Goal: Navigation & Orientation: Find specific page/section

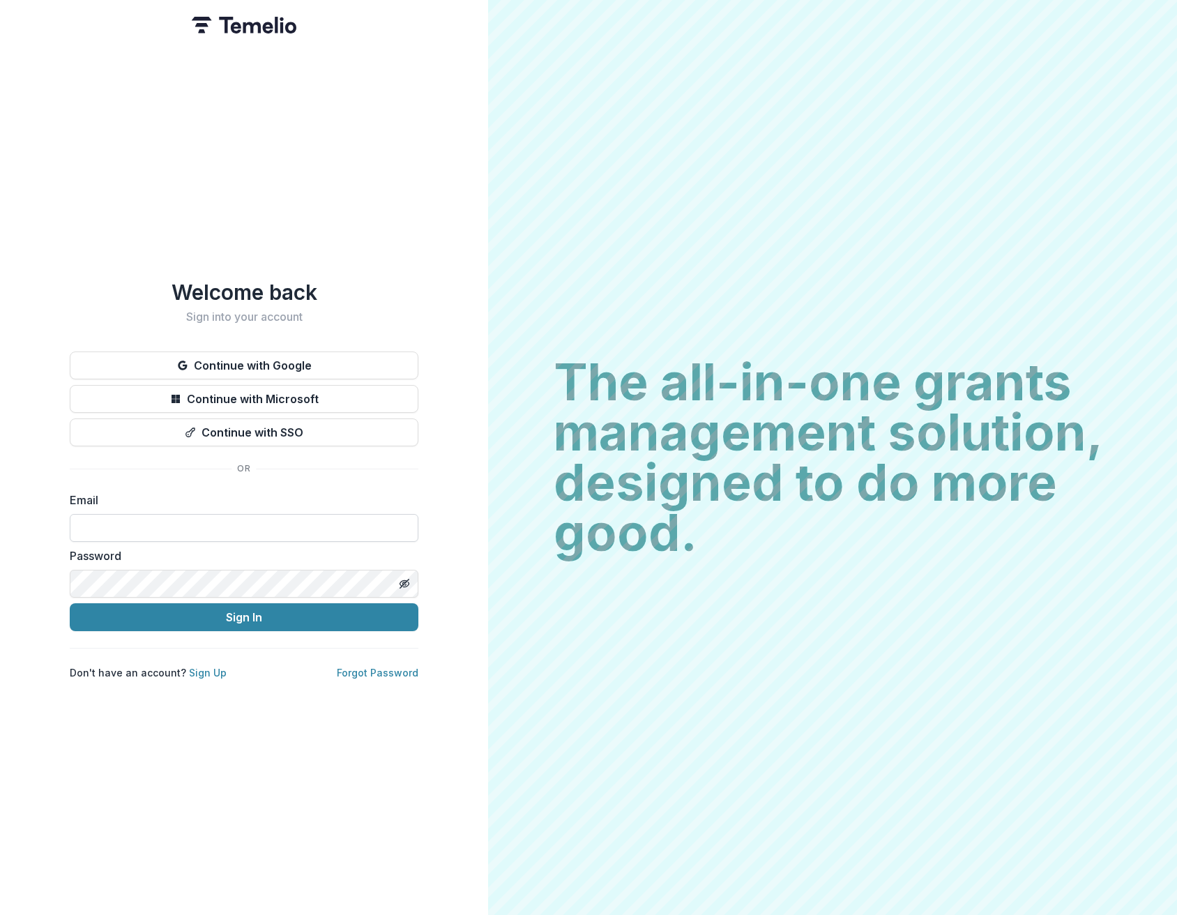
click at [94, 528] on input at bounding box center [244, 528] width 349 height 28
type input "**********"
click at [142, 615] on button "Sign In" at bounding box center [244, 617] width 349 height 28
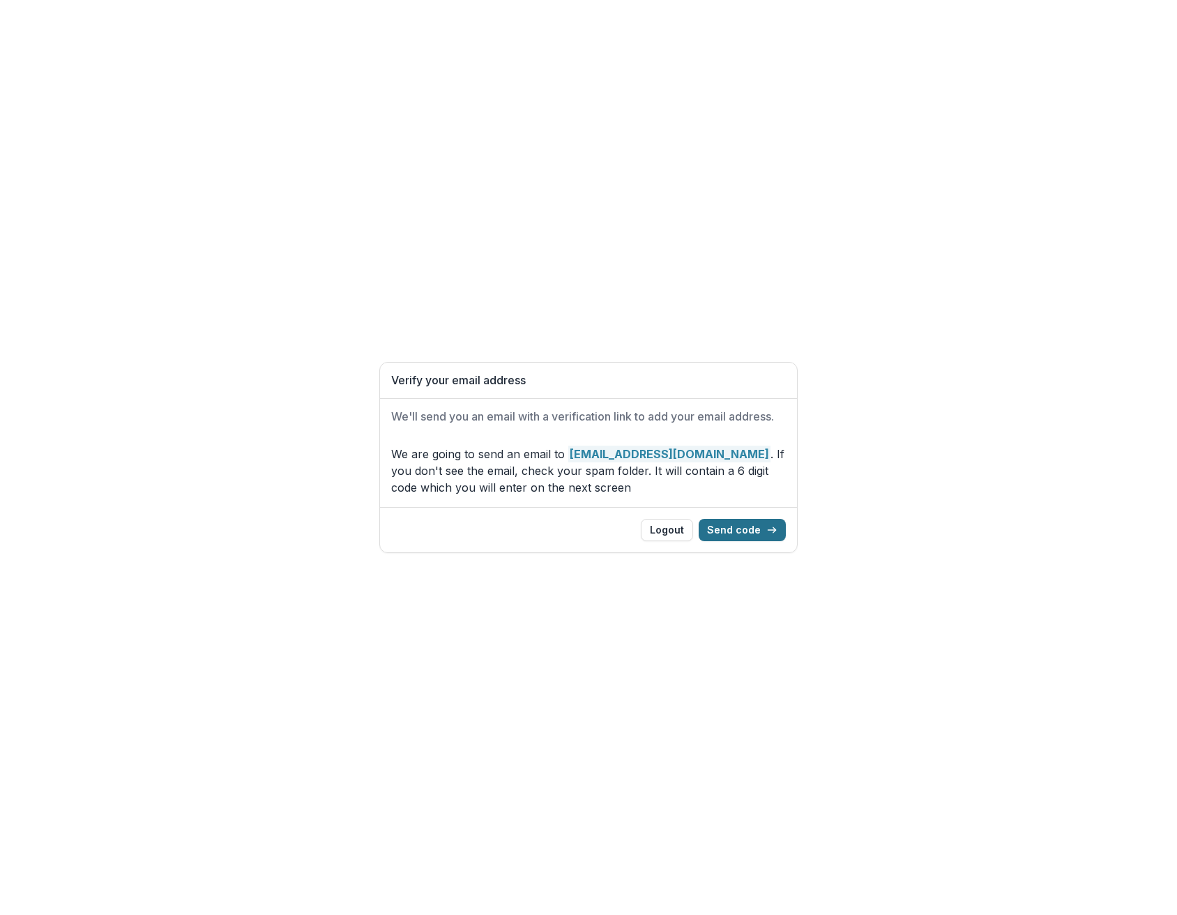
click at [749, 528] on button "Send code" at bounding box center [742, 530] width 87 height 22
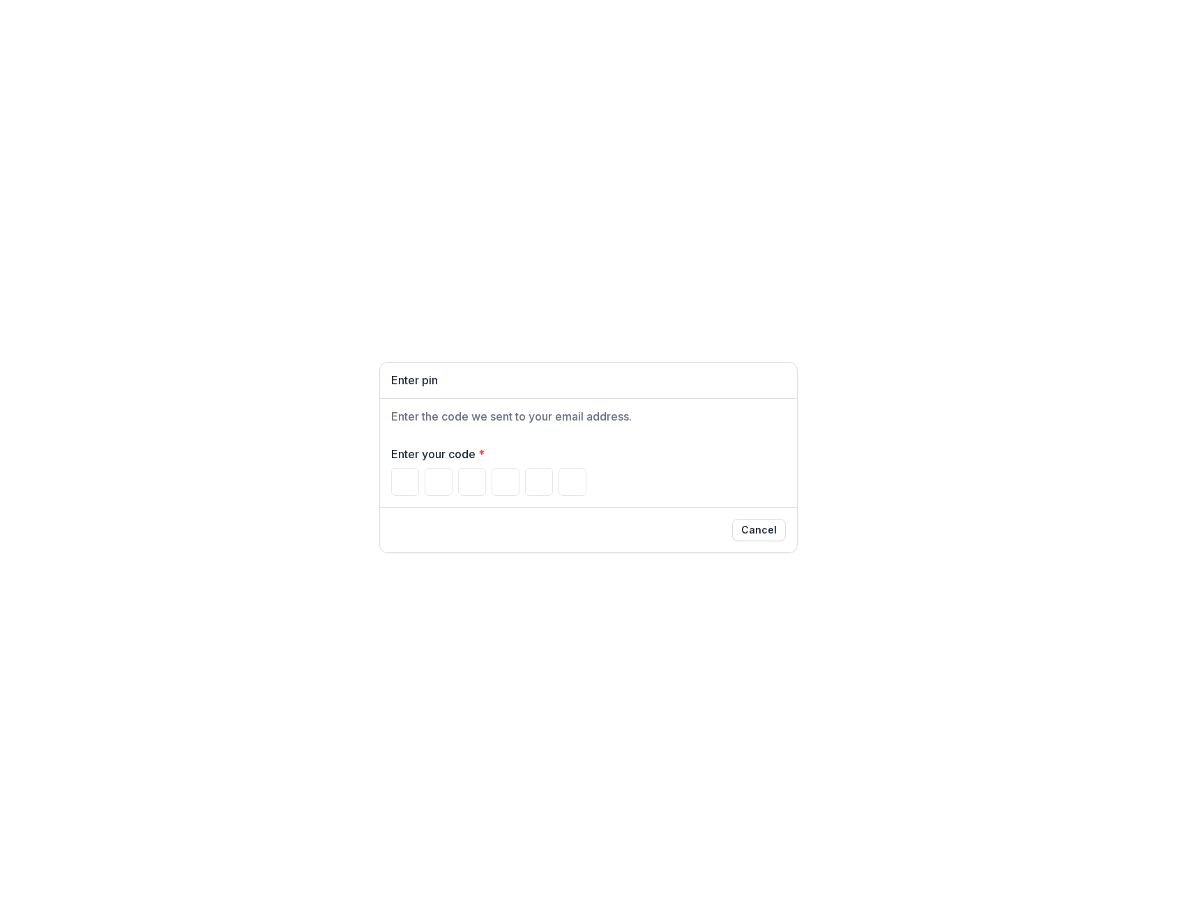
paste input "******"
type input "*"
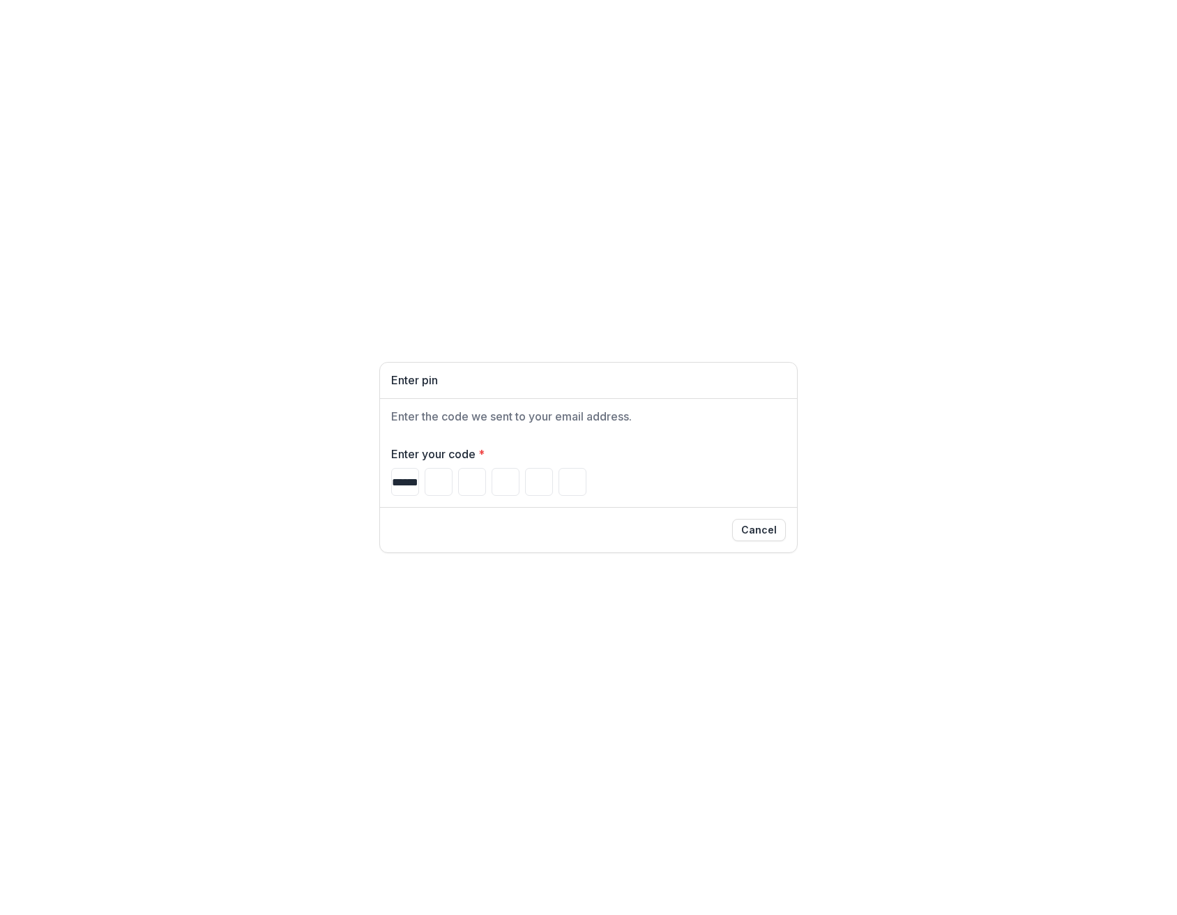
type input "*"
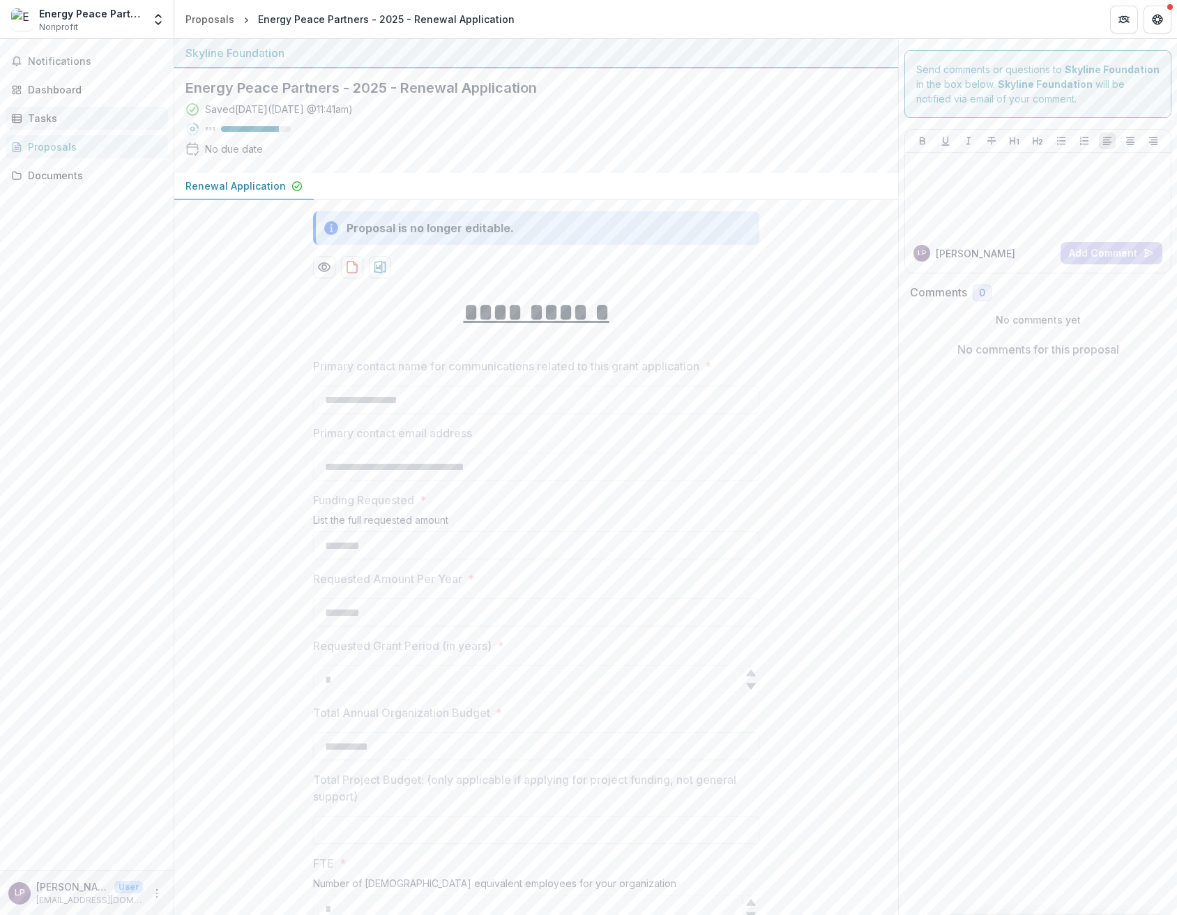
click at [42, 120] on div "Tasks" at bounding box center [92, 118] width 129 height 15
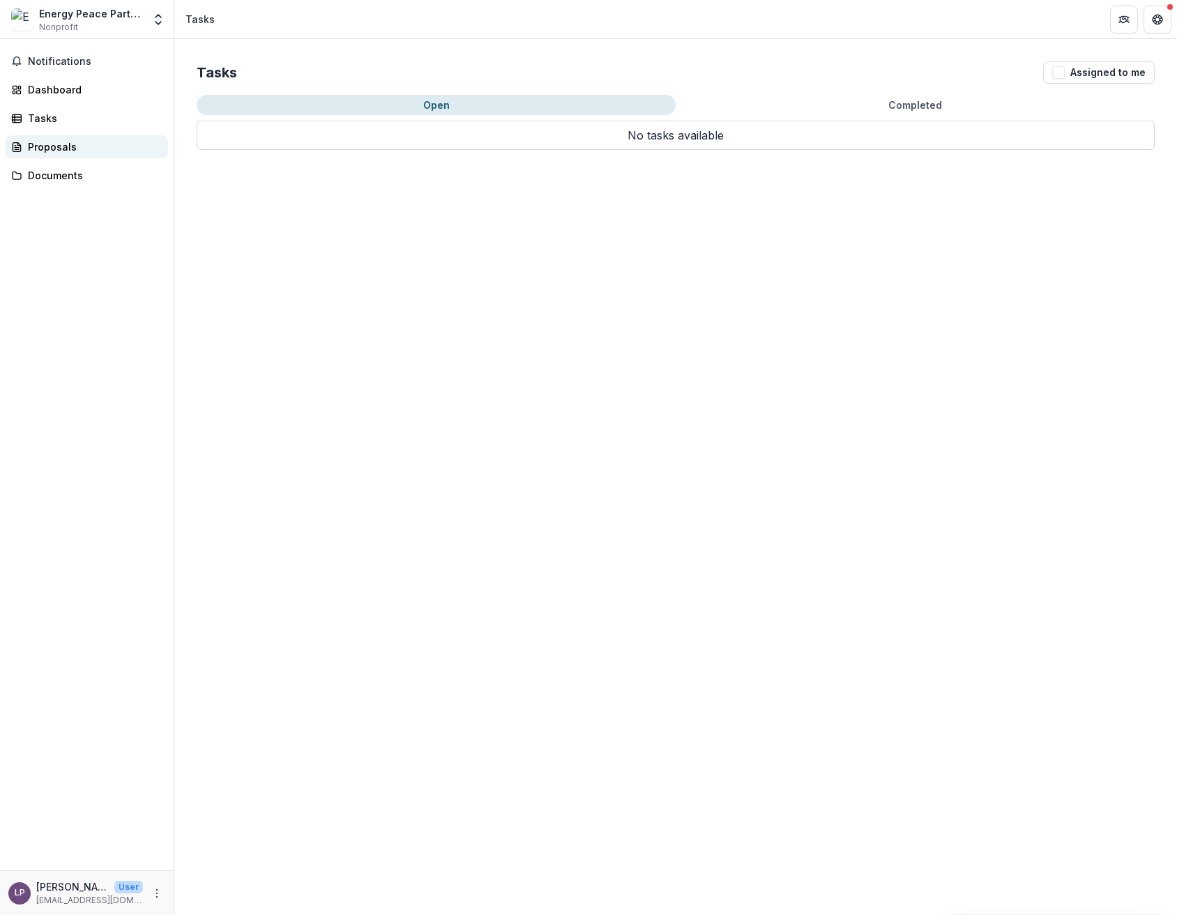
click at [59, 147] on div "Proposals" at bounding box center [92, 146] width 129 height 15
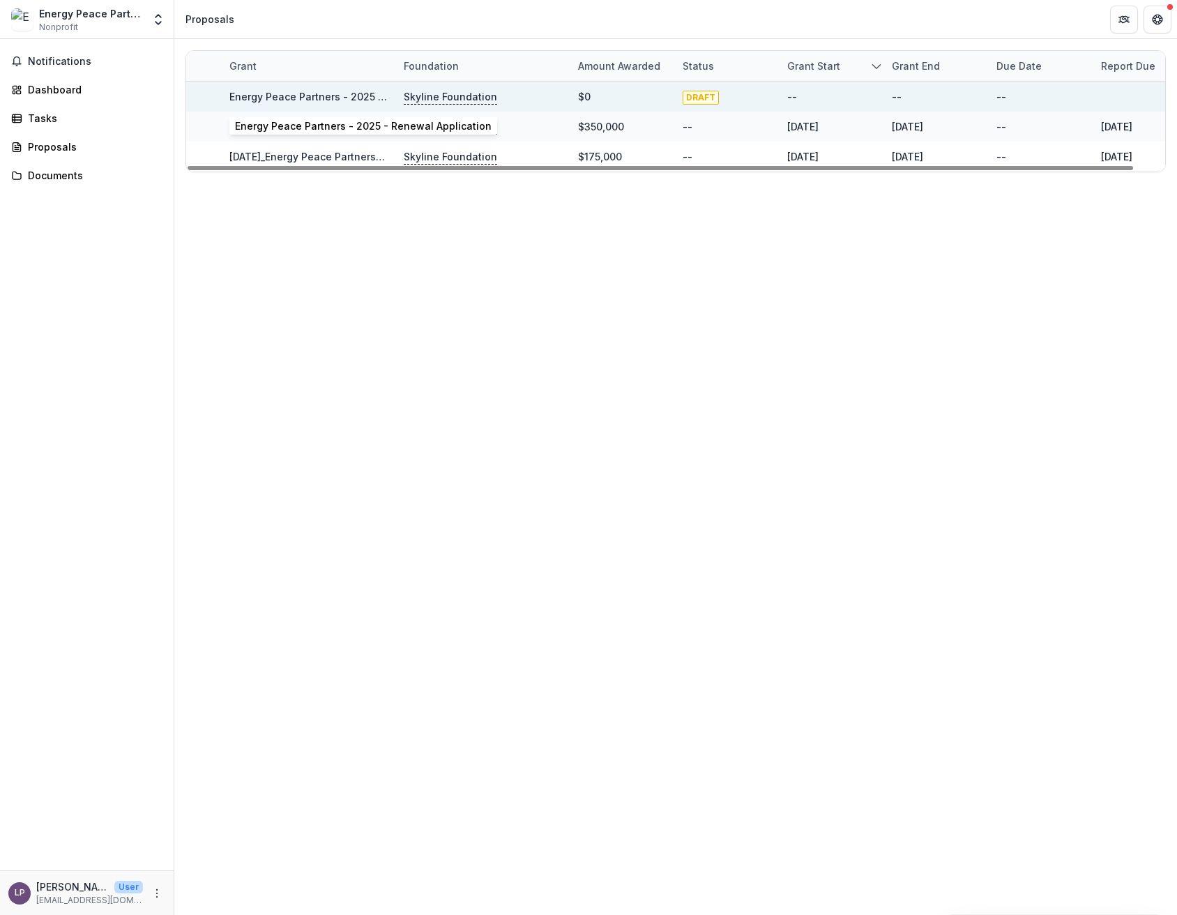
click at [316, 97] on link "Energy Peace Partners - 2025 - Renewal Application" at bounding box center [357, 97] width 257 height 12
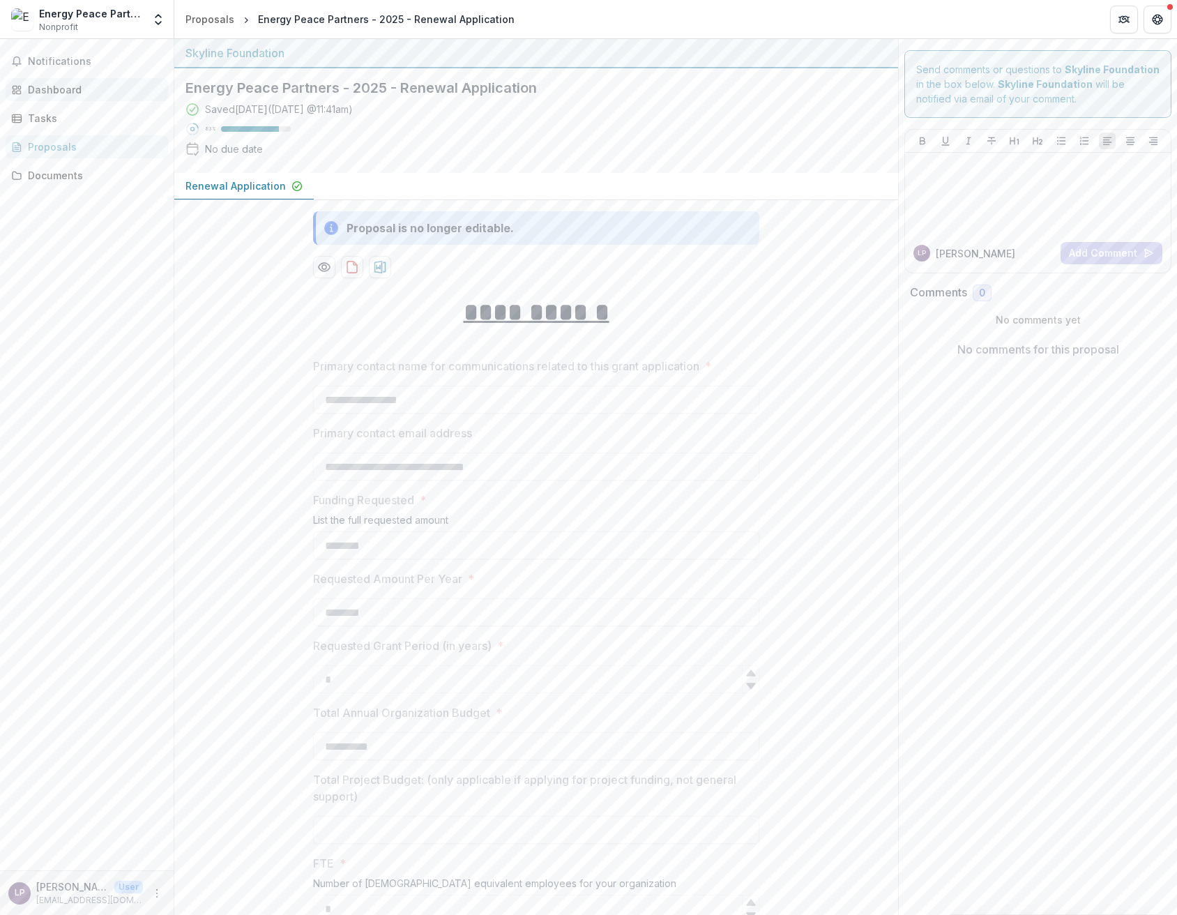
click at [63, 85] on div "Dashboard" at bounding box center [92, 89] width 129 height 15
